Goal: Task Accomplishment & Management: Manage account settings

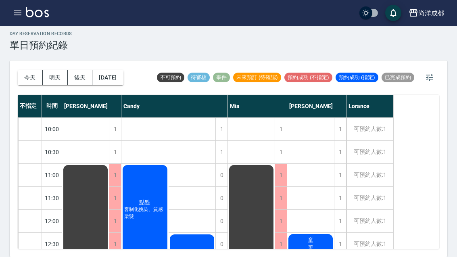
scroll to position [108, 0]
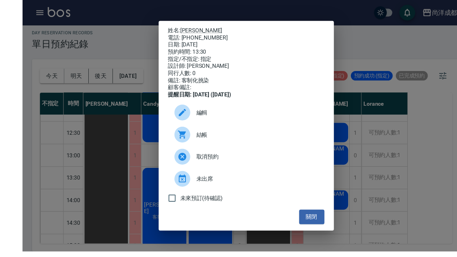
scroll to position [16, 0]
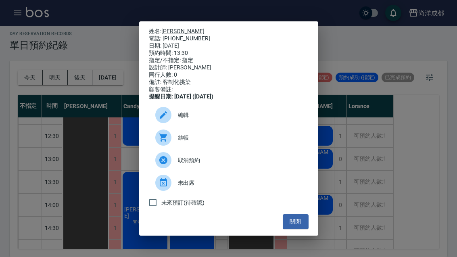
click at [298, 229] on button "關閉" at bounding box center [296, 221] width 26 height 15
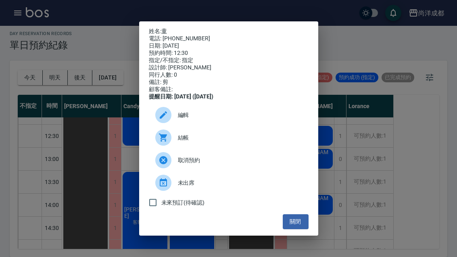
click at [288, 226] on button "關閉" at bounding box center [296, 221] width 26 height 15
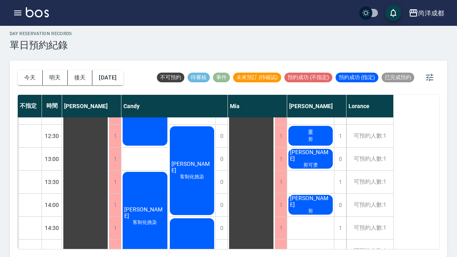
click at [167, 112] on span "剪可燙" at bounding box center [145, 105] width 45 height 14
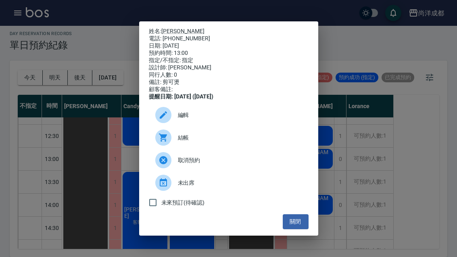
click at [170, 28] on link "[PERSON_NAME]" at bounding box center [182, 31] width 43 height 6
click at [416, 125] on div "姓名: 詹瑟芬 電話: 0988975157 日期: 2025/08/12 預約時間: 13:00 指定/不指定: 指定 設計師: Benny 同行人數: 0…" at bounding box center [228, 128] width 457 height 257
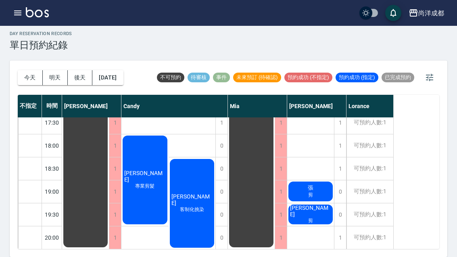
scroll to position [351, 0]
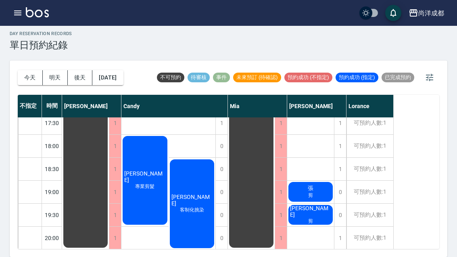
click at [109, 179] on div "張 剪" at bounding box center [85, 31] width 47 height 436
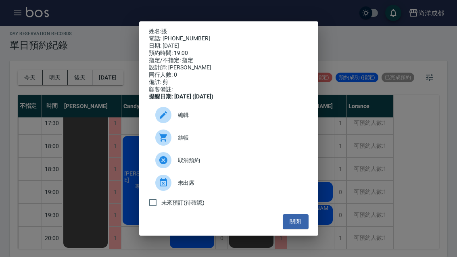
click at [296, 228] on button "關閉" at bounding box center [296, 221] width 26 height 15
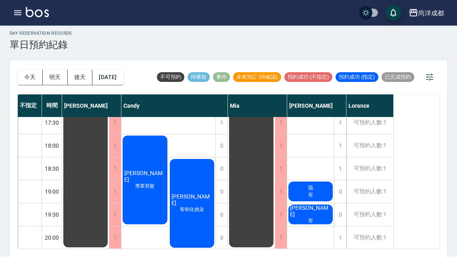
scroll to position [28, 0]
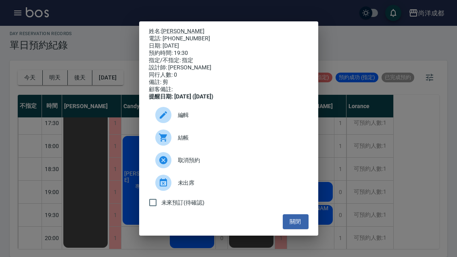
click at [176, 28] on link "劉朝傑" at bounding box center [182, 31] width 43 height 6
click at [297, 222] on button "關閉" at bounding box center [296, 221] width 26 height 15
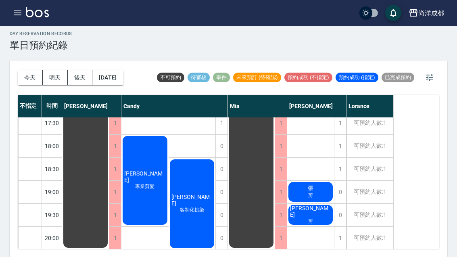
click at [116, 70] on button "2025/08/12" at bounding box center [107, 77] width 31 height 15
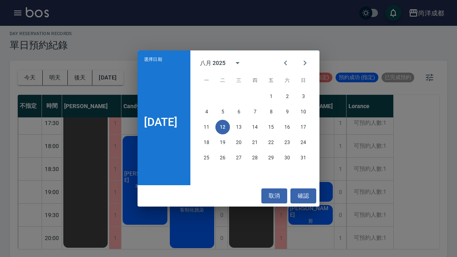
click at [53, 55] on div "選擇日期 8月12日 八月 2025 一 二 三 四 五 六 日 1 2 3 4 5 6 7 8 9 10 11 12 13 14 15 16 17 18 1…" at bounding box center [228, 128] width 457 height 257
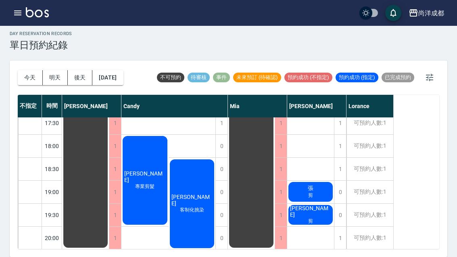
click at [54, 70] on button "明天" at bounding box center [55, 77] width 25 height 15
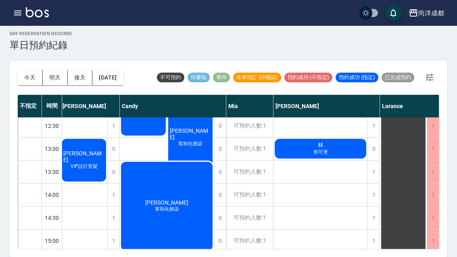
scroll to position [118, 2]
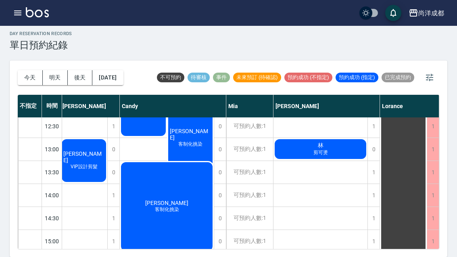
click at [112, 70] on button "2025/08/13" at bounding box center [107, 77] width 31 height 15
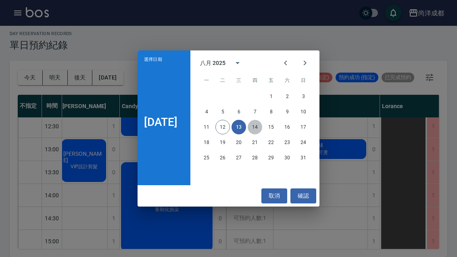
click at [260, 126] on button "14" at bounding box center [255, 127] width 15 height 15
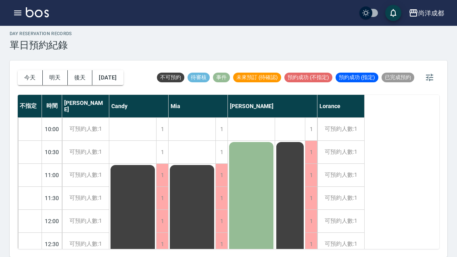
click at [84, 70] on button "後天" at bounding box center [80, 77] width 25 height 15
click at [54, 70] on button "明天" at bounding box center [55, 77] width 25 height 15
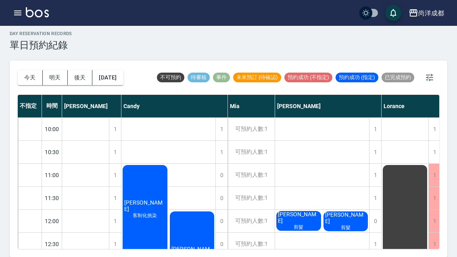
click at [85, 70] on button "後天" at bounding box center [80, 77] width 25 height 15
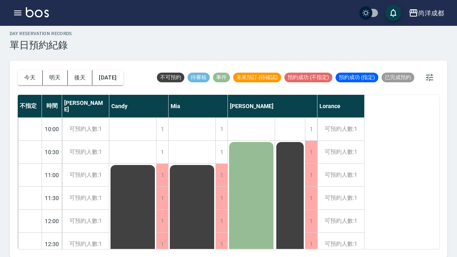
click at [117, 70] on button "2025/08/14" at bounding box center [107, 77] width 31 height 15
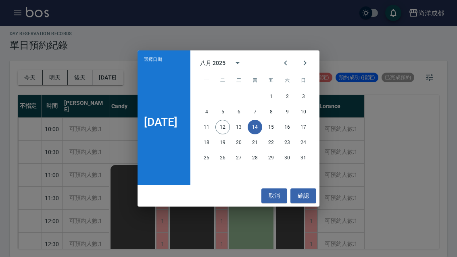
click at [69, 31] on div "選擇日期 8月14日 八月 2025 一 二 三 四 五 六 日 1 2 3 4 5 6 7 8 9 10 11 12 13 14 15 16 17 18 1…" at bounding box center [228, 128] width 457 height 257
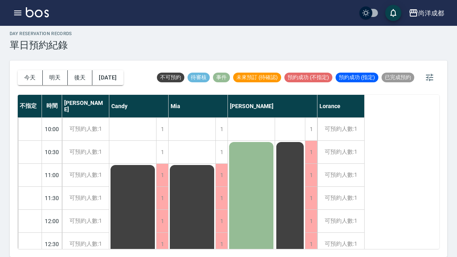
click at [26, 70] on button "今天" at bounding box center [30, 77] width 25 height 15
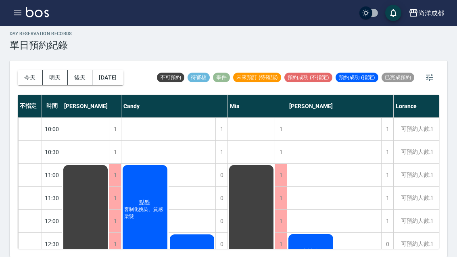
click at [110, 70] on button "2025/08/12" at bounding box center [107, 77] width 31 height 15
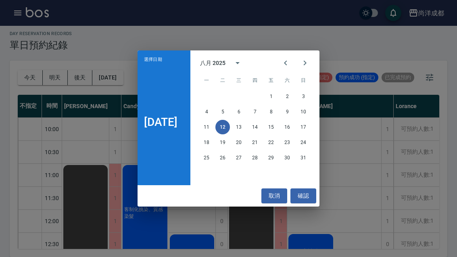
click at [305, 62] on icon "Next month" at bounding box center [305, 63] width 10 height 10
click at [258, 94] on button "4" at bounding box center [255, 96] width 15 height 15
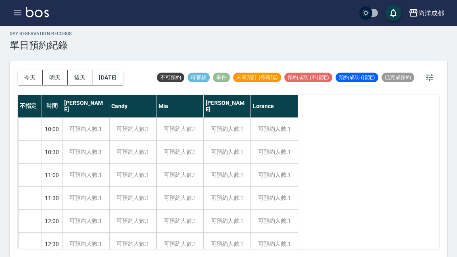
click at [221, 118] on div "可預約人數:1" at bounding box center [227, 129] width 47 height 23
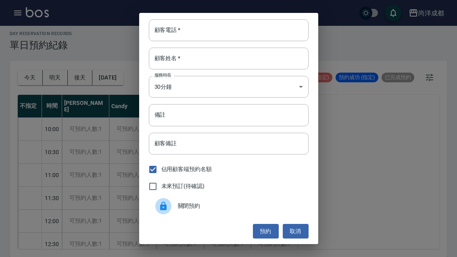
click at [263, 229] on button "預約" at bounding box center [266, 231] width 26 height 15
click at [52, 30] on div "顧客電話   * 顧客電話   * 顧客姓名   * 顧客姓名   * 服務時長 30分鐘 1 服務時長 備註 備註 顧客備註 顧客備註 佔用顧客端預約名額 …" at bounding box center [228, 128] width 457 height 257
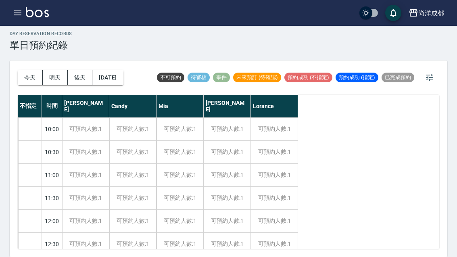
click at [54, 70] on button "明天" at bounding box center [55, 77] width 25 height 15
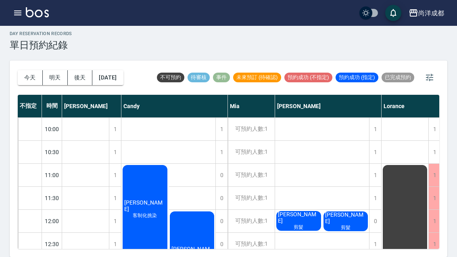
click at [27, 70] on button "今天" at bounding box center [30, 77] width 25 height 15
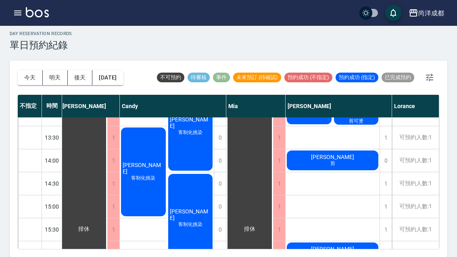
scroll to position [153, 0]
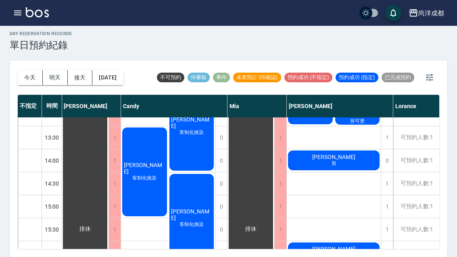
click at [109, 140] on div "黃少群 剪" at bounding box center [85, 229] width 47 height 436
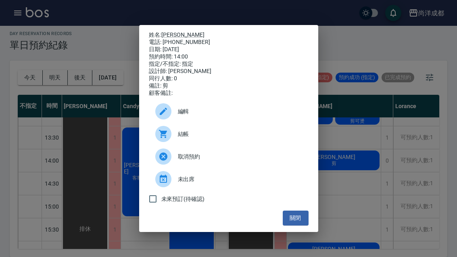
click at [306, 224] on button "關閉" at bounding box center [296, 218] width 26 height 15
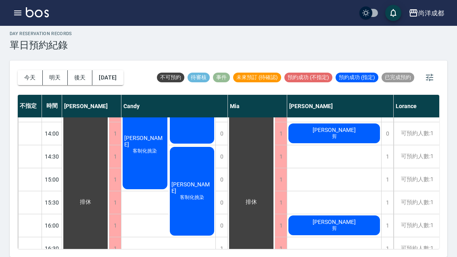
scroll to position [180, 0]
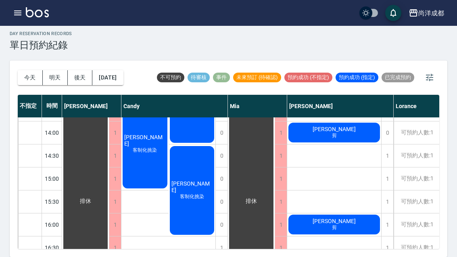
click at [110, 70] on button "2025/08/12" at bounding box center [107, 77] width 31 height 15
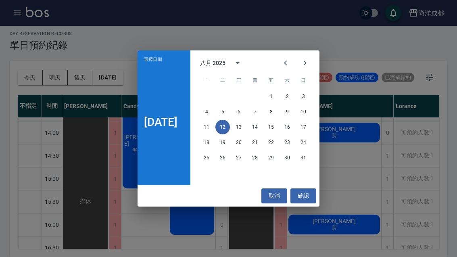
click at [261, 131] on button "14" at bounding box center [255, 127] width 15 height 15
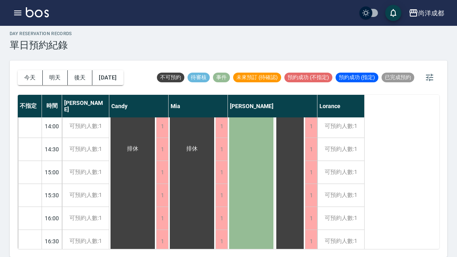
scroll to position [187, 0]
click at [120, 70] on button "2025/08/14" at bounding box center [107, 77] width 31 height 15
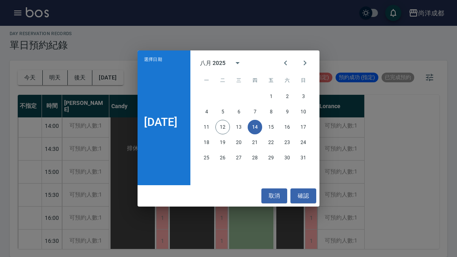
click at [278, 125] on button "15" at bounding box center [271, 127] width 15 height 15
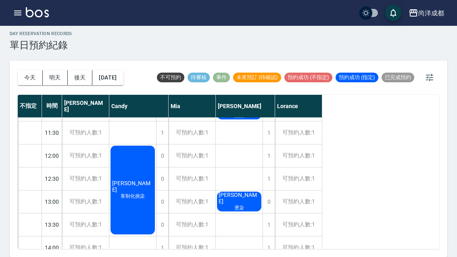
scroll to position [64, 0]
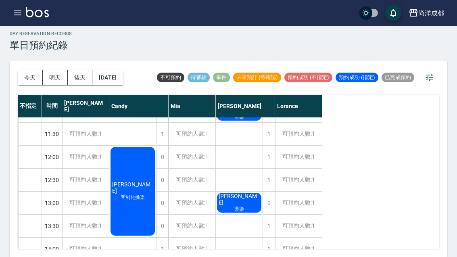
click at [123, 70] on button "2025/08/15" at bounding box center [107, 77] width 31 height 15
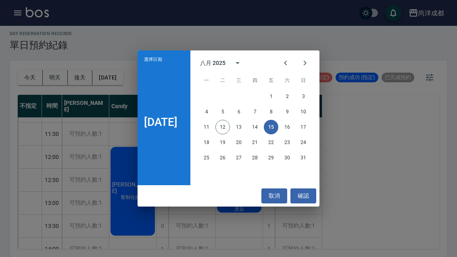
click at [290, 125] on button "16" at bounding box center [287, 127] width 15 height 15
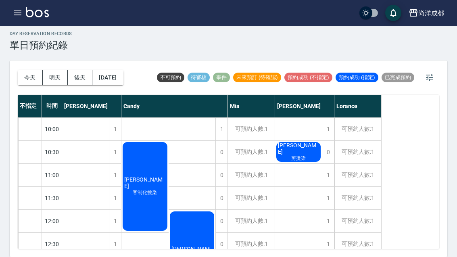
click at [116, 70] on button "2025/08/16" at bounding box center [107, 77] width 31 height 15
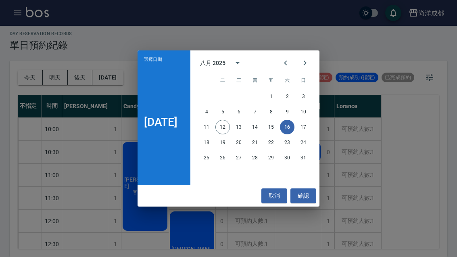
click at [291, 128] on button "16" at bounding box center [287, 127] width 15 height 15
click at [311, 198] on button "確認" at bounding box center [303, 195] width 26 height 15
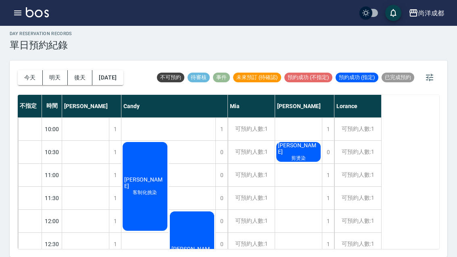
click at [330, 164] on div "1" at bounding box center [328, 175] width 12 height 23
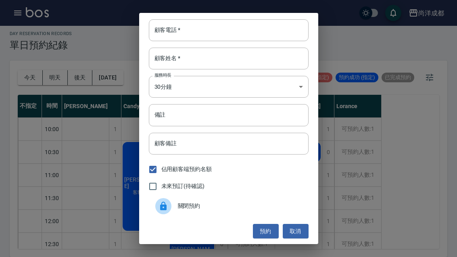
click at [254, 29] on input "顧客電話   *" at bounding box center [229, 30] width 160 height 22
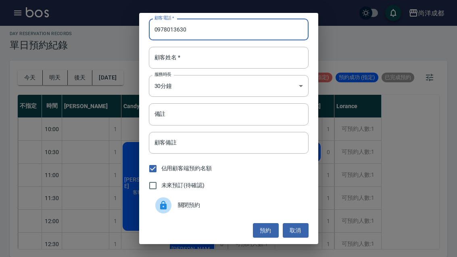
scroll to position [1, 0]
type input "0978013630"
click at [242, 64] on input "顧客姓名   *" at bounding box center [229, 58] width 160 height 22
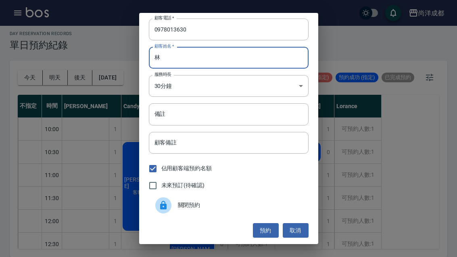
type input "林"
click at [264, 119] on input "備註" at bounding box center [229, 114] width 160 height 22
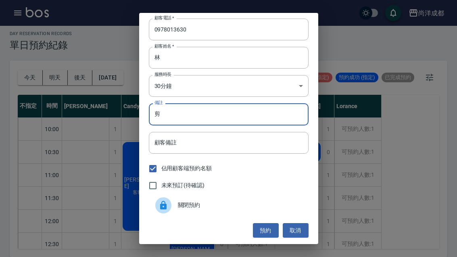
type input "剪"
click at [263, 230] on button "預約" at bounding box center [266, 230] width 26 height 15
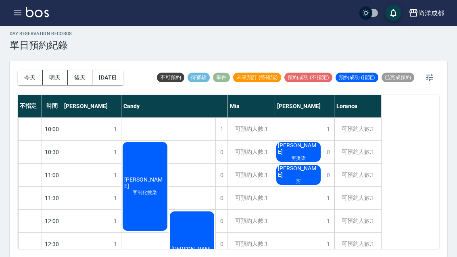
click at [29, 70] on button "今天" at bounding box center [30, 77] width 25 height 15
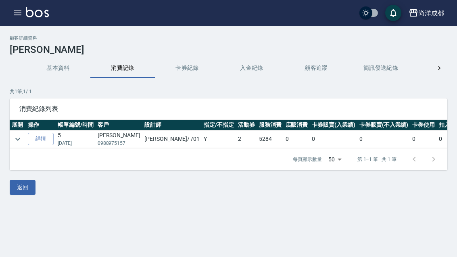
click at [109, 135] on td "[PERSON_NAME] 0988975157" at bounding box center [119, 139] width 47 height 18
click at [43, 139] on link "詳情" at bounding box center [41, 139] width 26 height 13
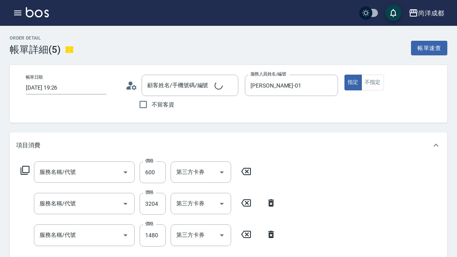
type input "[DATE] 19:26"
type input "[PERSON_NAME]-01"
type input "信用卡"
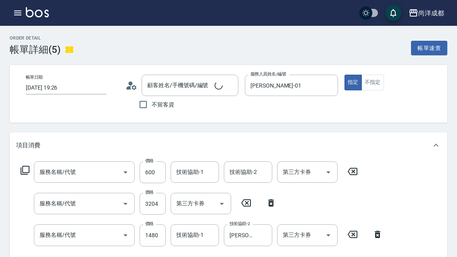
type input "[PERSON_NAME]/0988975157/"
type input "自備護髮(1000以下)(604)"
type input "燙髮(301)"
type input "新柔漾專用護(605)"
